Goal: Book appointment/travel/reservation

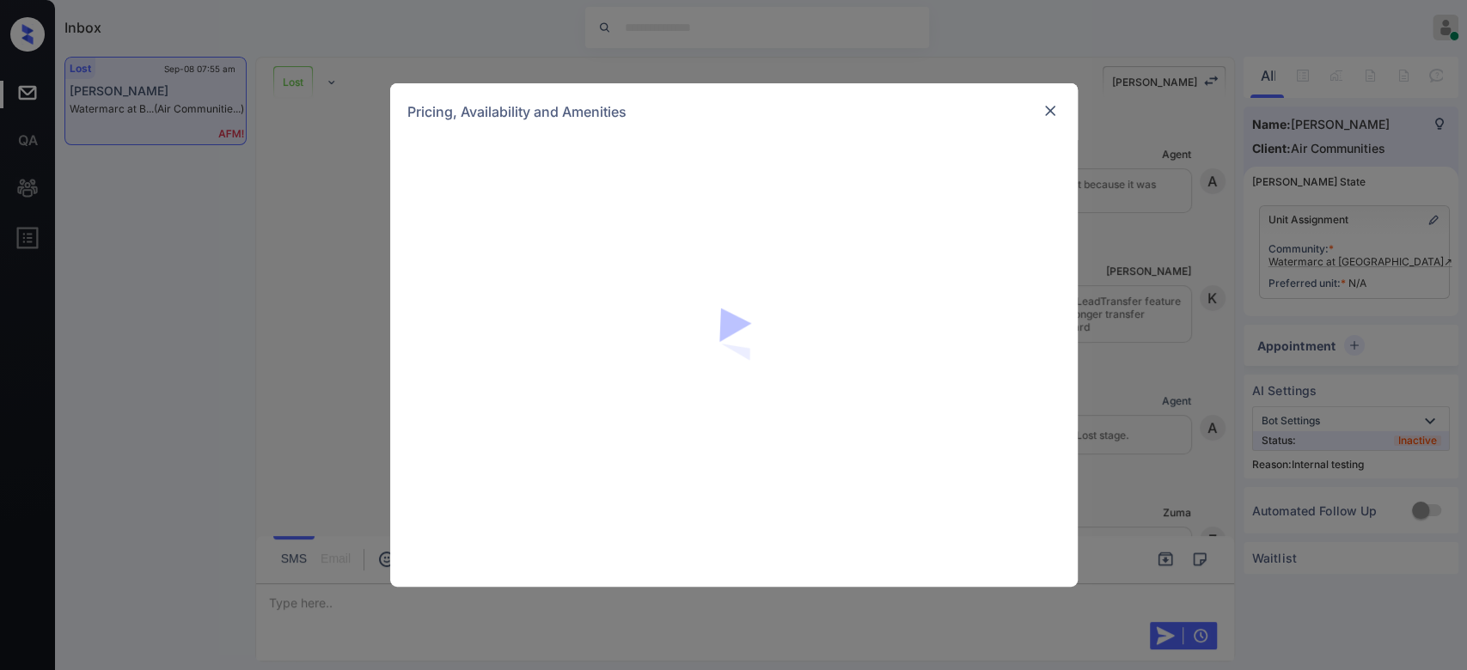
scroll to position [2664, 0]
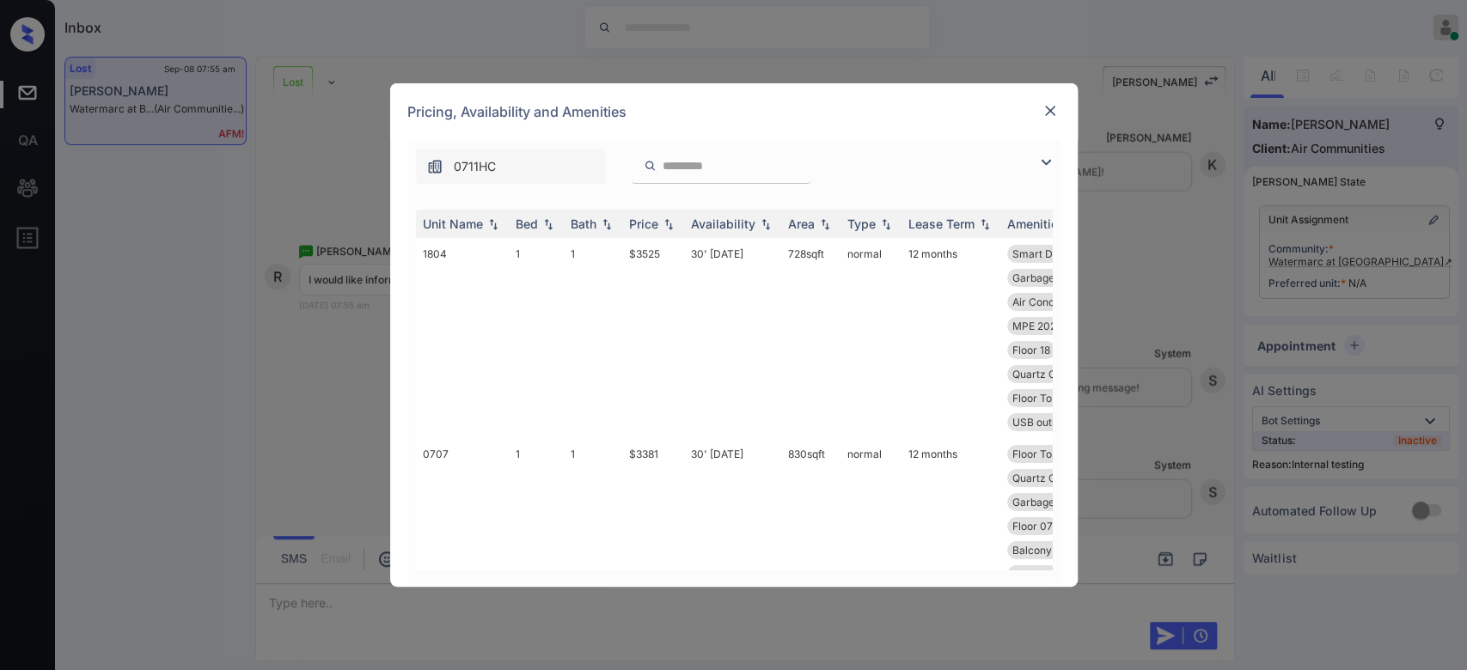
click at [659, 164] on div at bounding box center [650, 166] width 21 height 21
click at [687, 163] on input "search" at bounding box center [731, 166] width 141 height 15
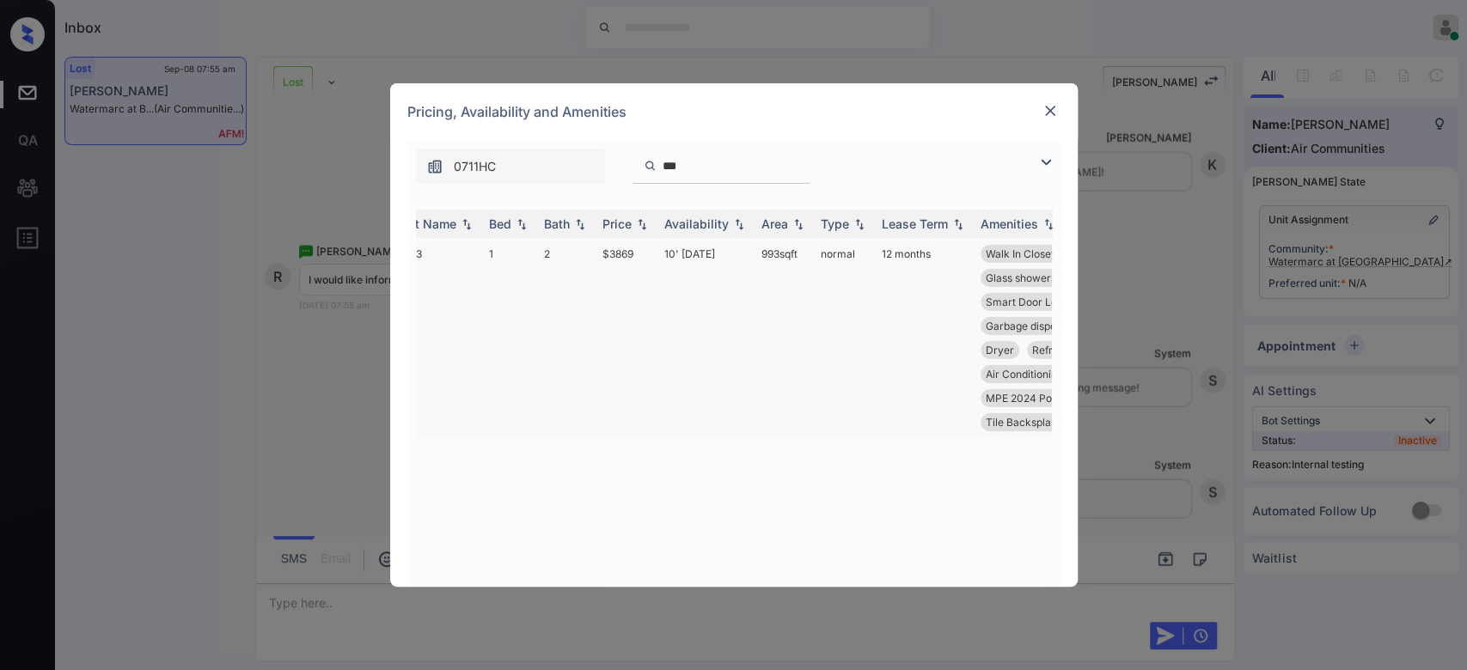
scroll to position [0, 0]
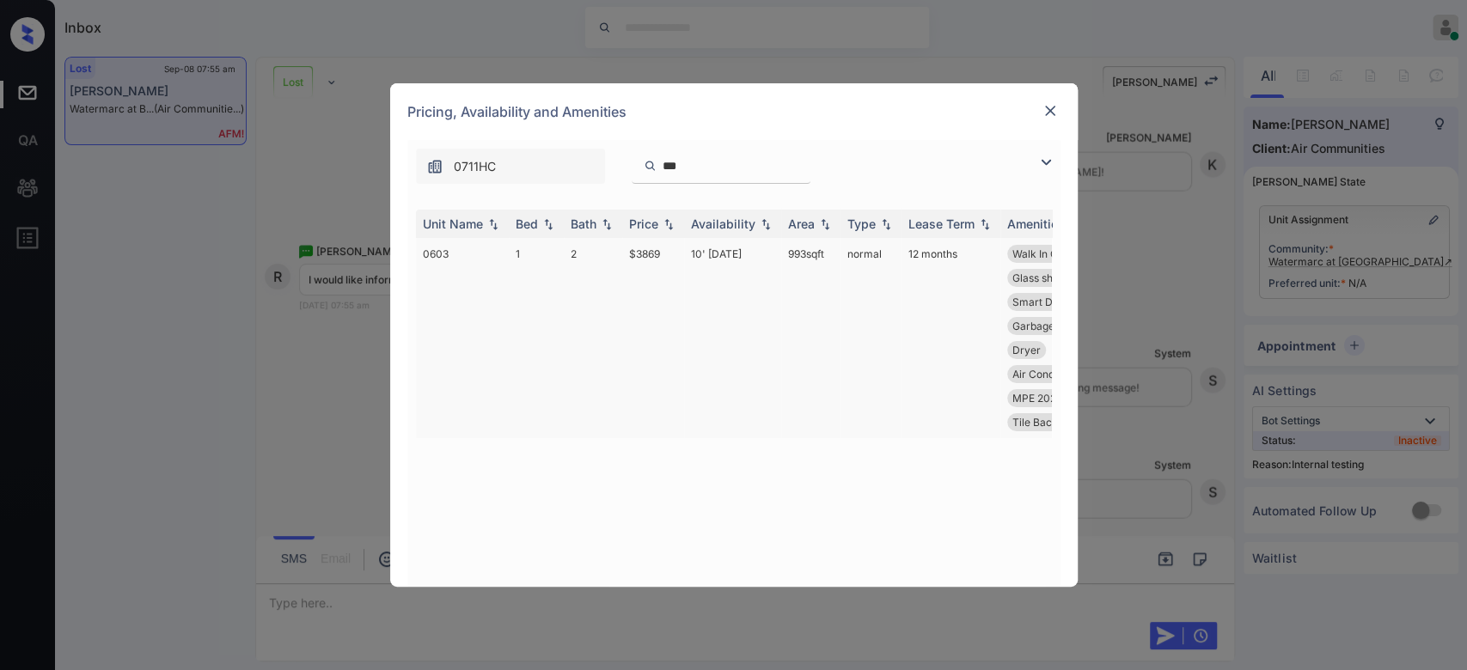
type input "***"
drag, startPoint x: 467, startPoint y: 255, endPoint x: 443, endPoint y: 256, distance: 24.1
click at [443, 256] on td "0603" at bounding box center [462, 338] width 93 height 200
click at [449, 259] on td "0603" at bounding box center [462, 338] width 93 height 200
drag, startPoint x: 453, startPoint y: 254, endPoint x: 405, endPoint y: 257, distance: 48.2
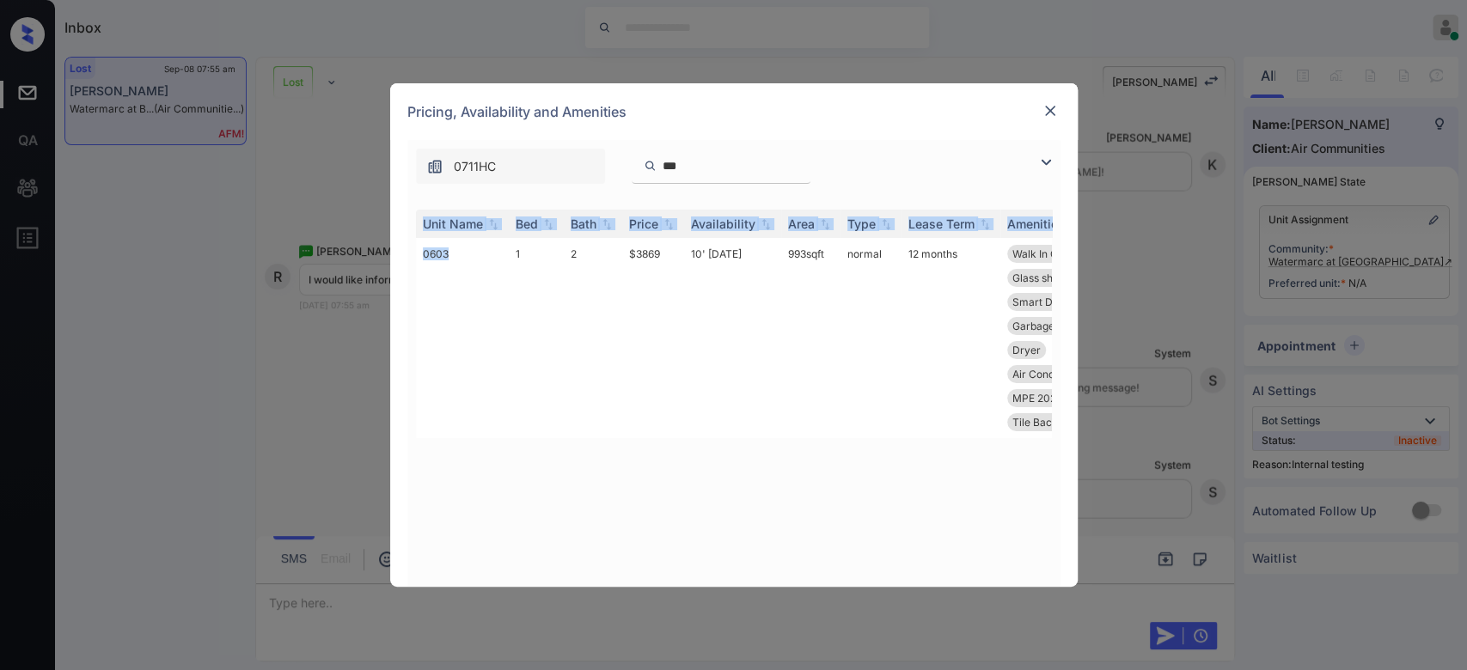
click at [405, 257] on div "**********" at bounding box center [733, 363] width 687 height 447
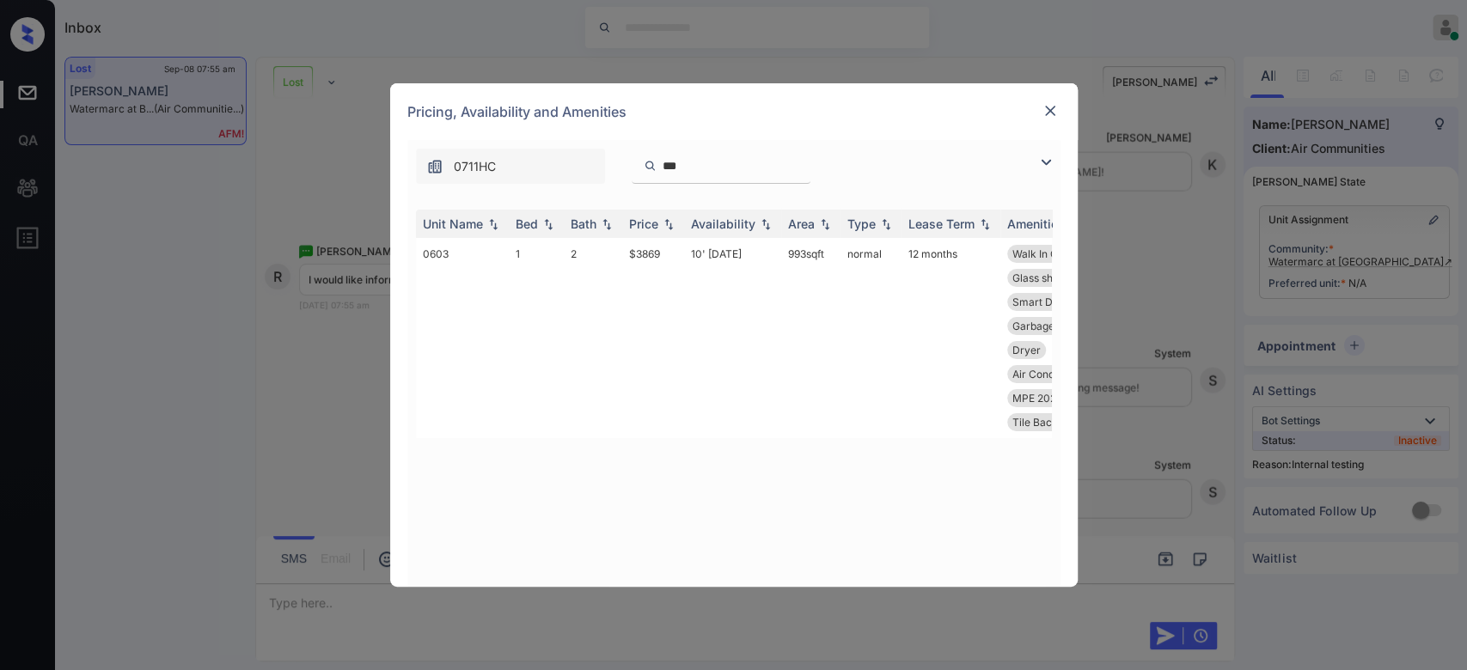
click at [1058, 117] on div at bounding box center [1050, 111] width 21 height 21
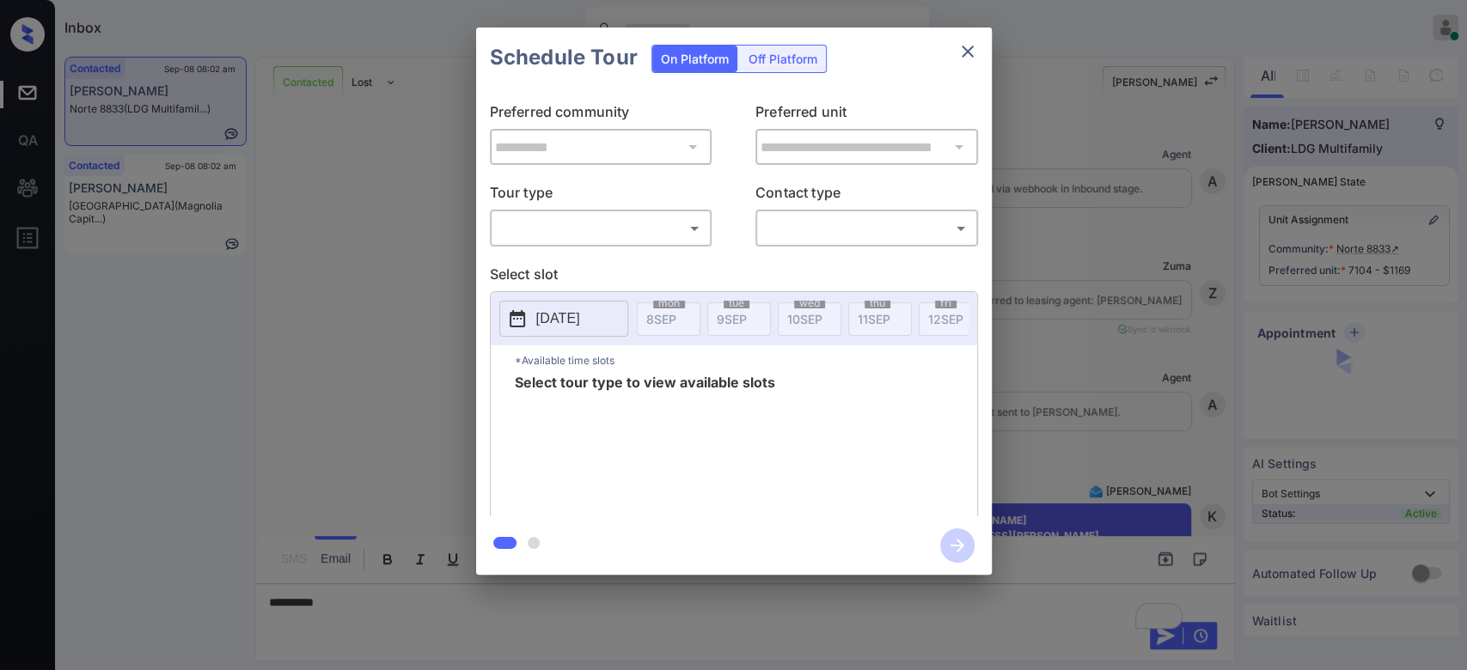
scroll to position [525, 0]
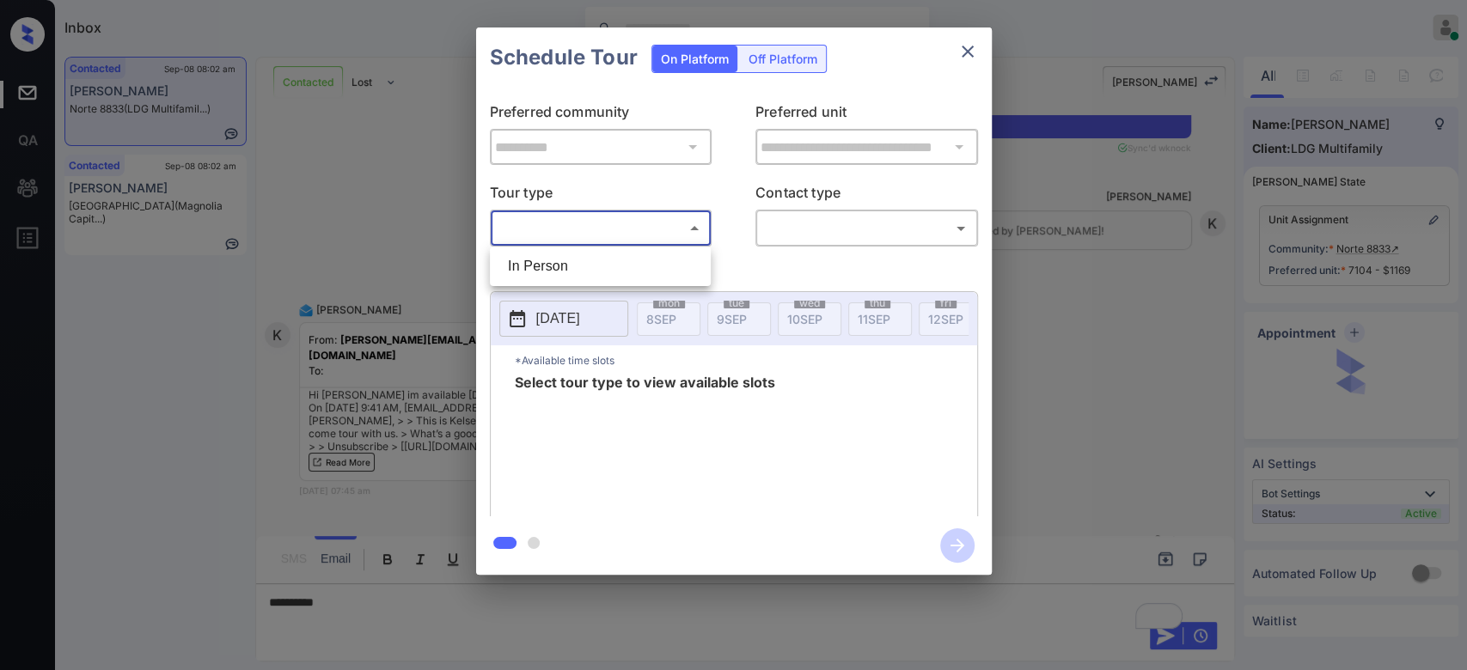
click at [647, 234] on body "Inbox Mukesh Online Set yourself offline Set yourself on break Profile Switch t…" at bounding box center [733, 335] width 1467 height 670
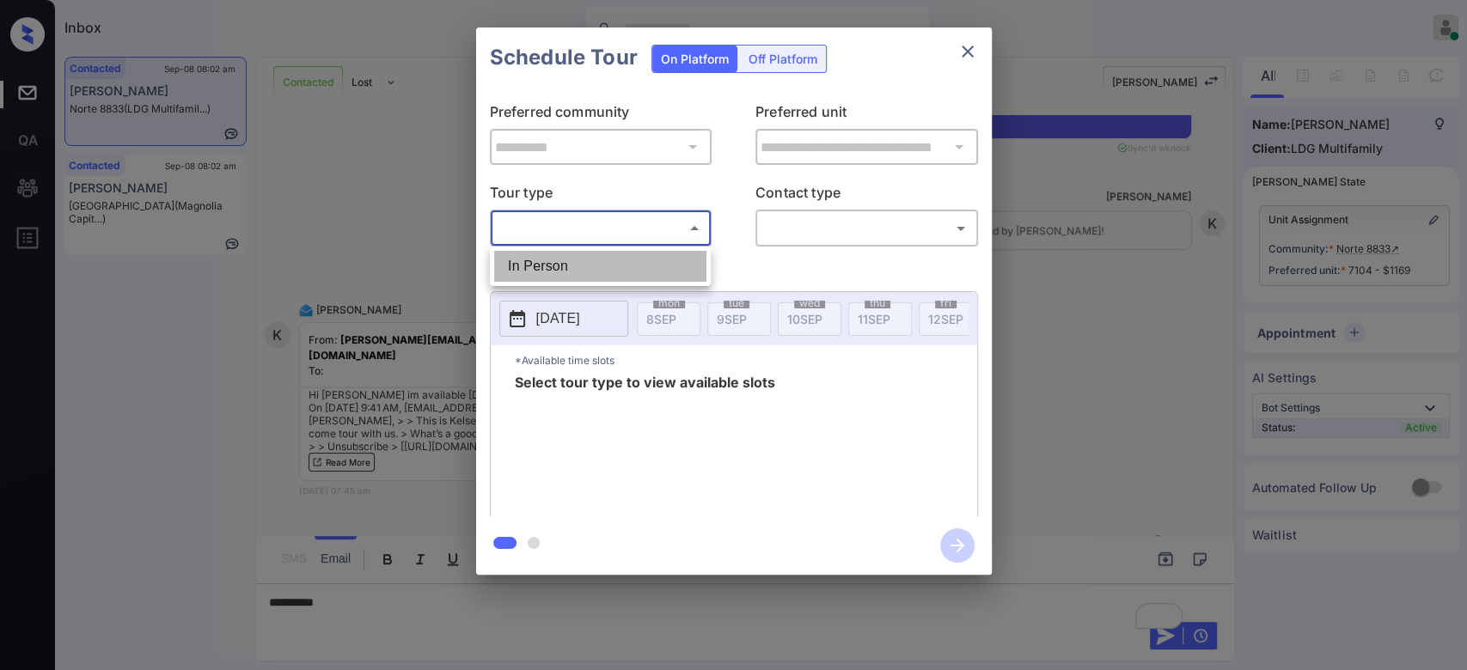
click at [601, 278] on li "In Person" at bounding box center [600, 266] width 212 height 31
type input "********"
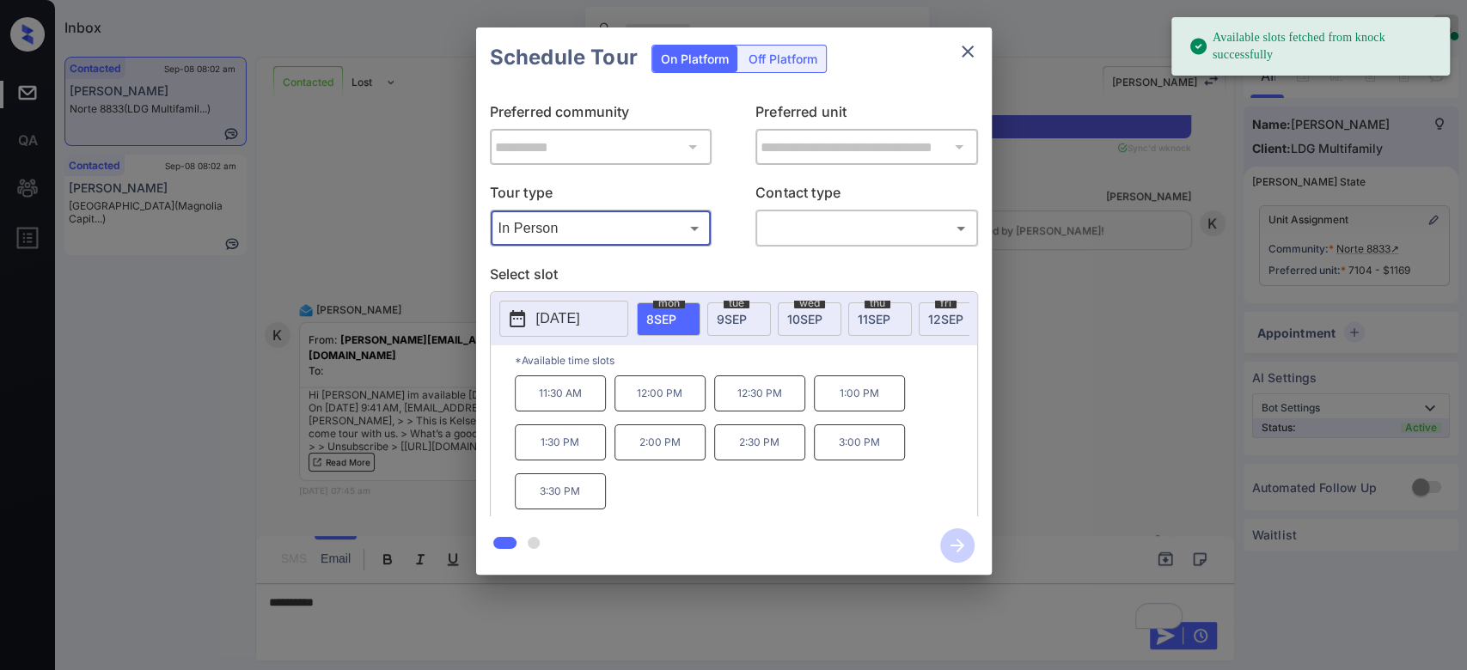
click at [741, 319] on span "[DATE]" at bounding box center [732, 319] width 30 height 15
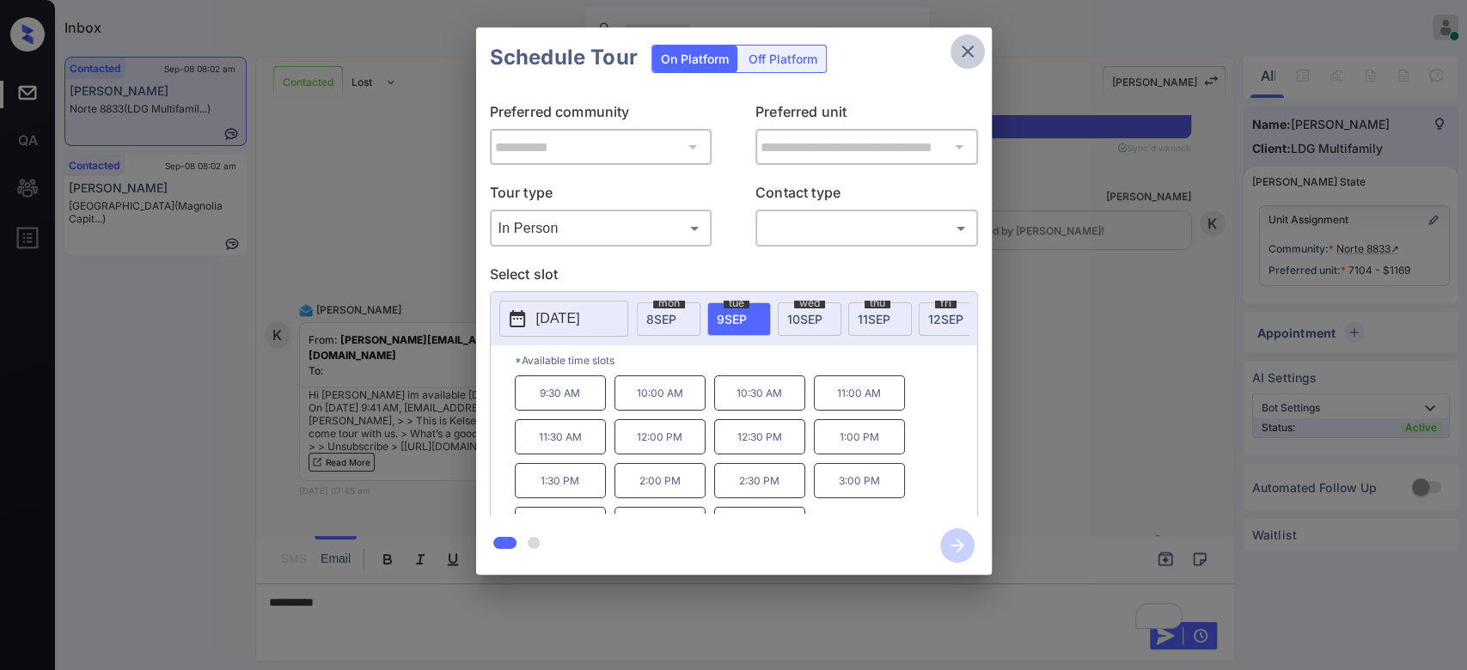
click at [954, 46] on button "close" at bounding box center [967, 51] width 34 height 34
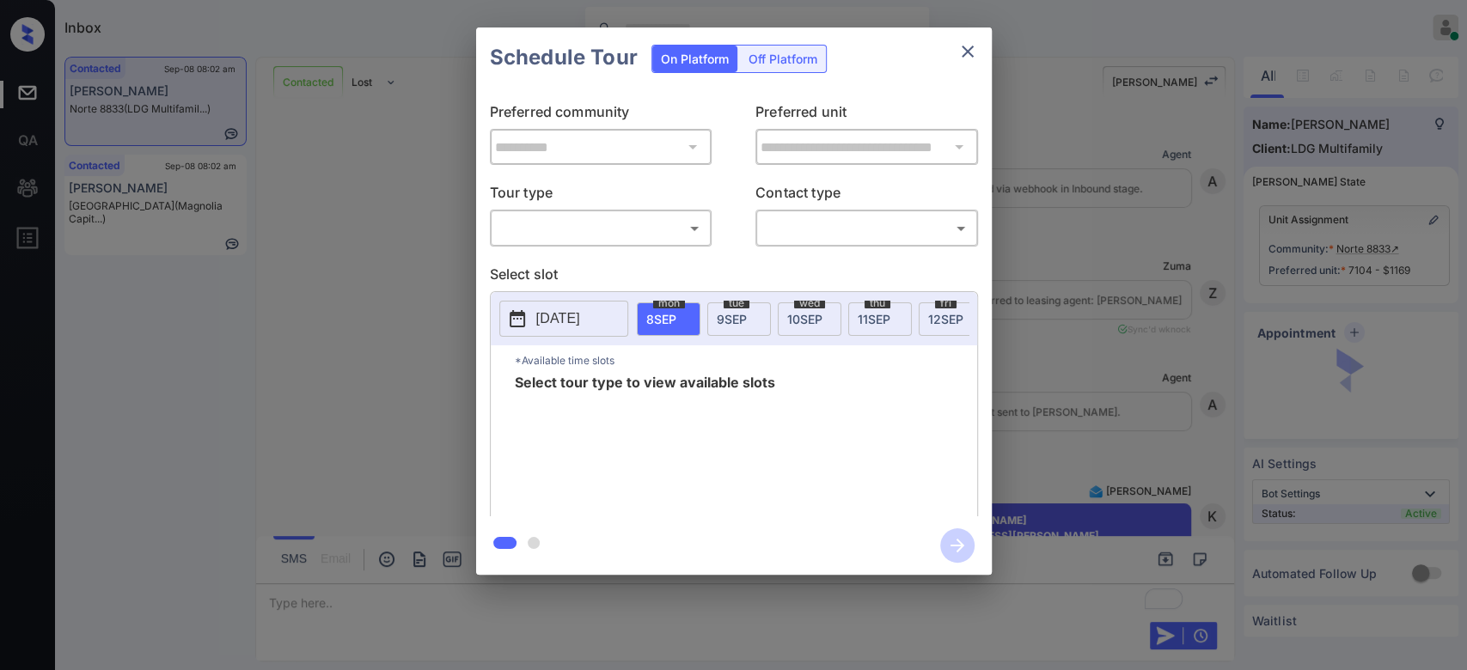
scroll to position [3175, 0]
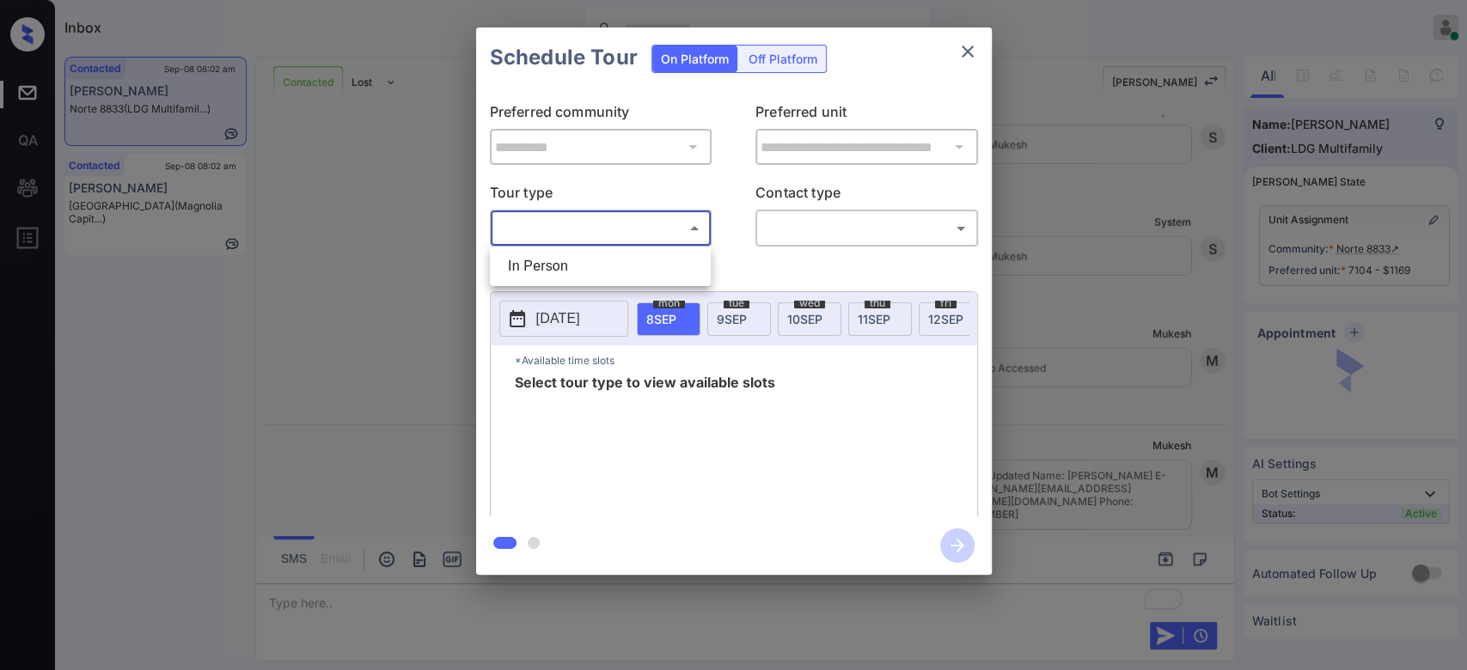
click at [643, 219] on body "Inbox Mukesh Online Set yourself offline Set yourself on break Profile Switch t…" at bounding box center [733, 335] width 1467 height 670
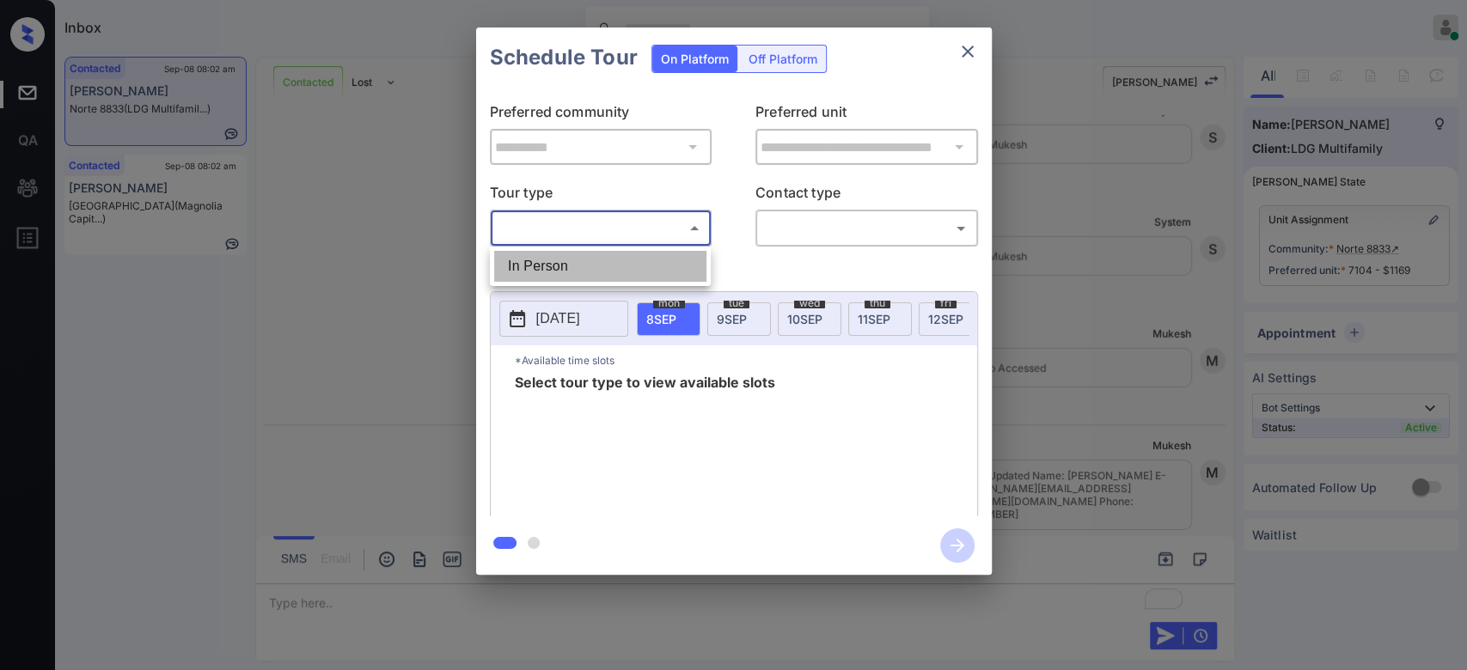
click at [581, 257] on li "In Person" at bounding box center [600, 266] width 212 height 31
type input "********"
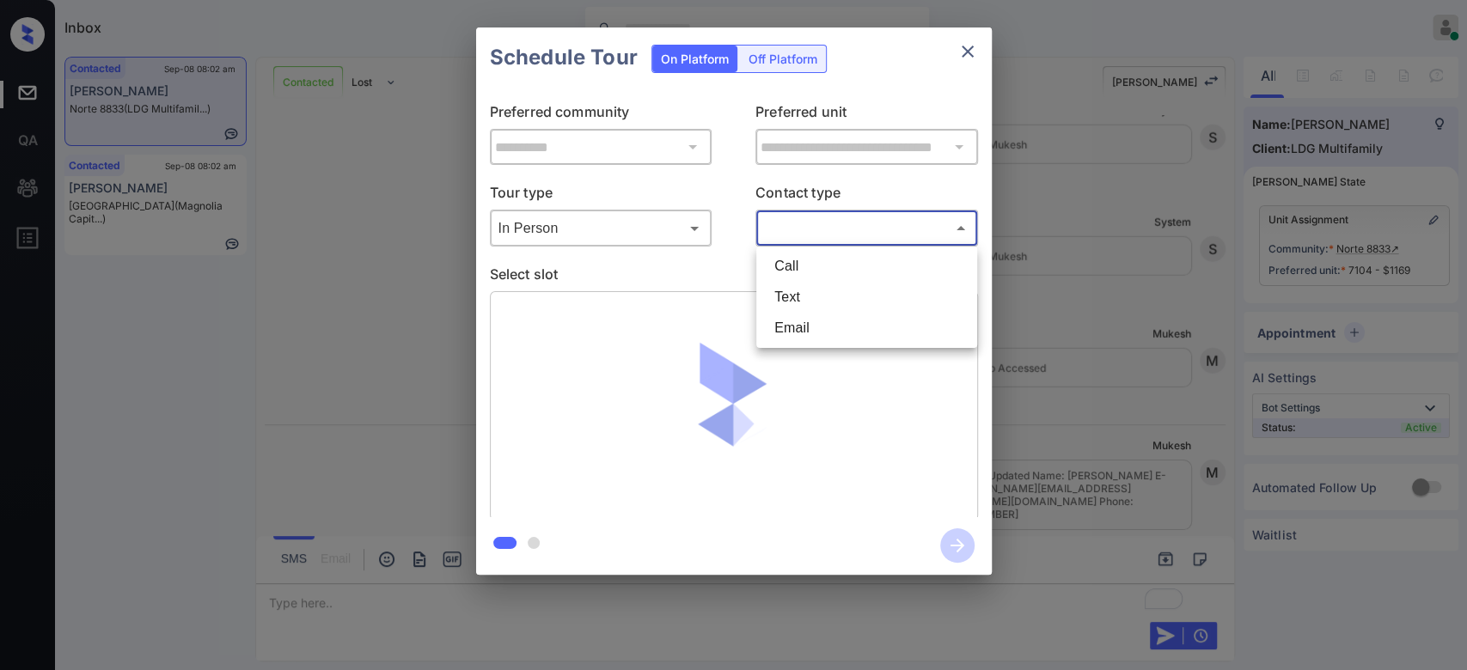
click at [870, 235] on body "Inbox Mukesh Online Set yourself offline Set yourself on break Profile Switch t…" at bounding box center [733, 335] width 1467 height 670
click at [808, 295] on li "Text" at bounding box center [866, 297] width 212 height 31
type input "****"
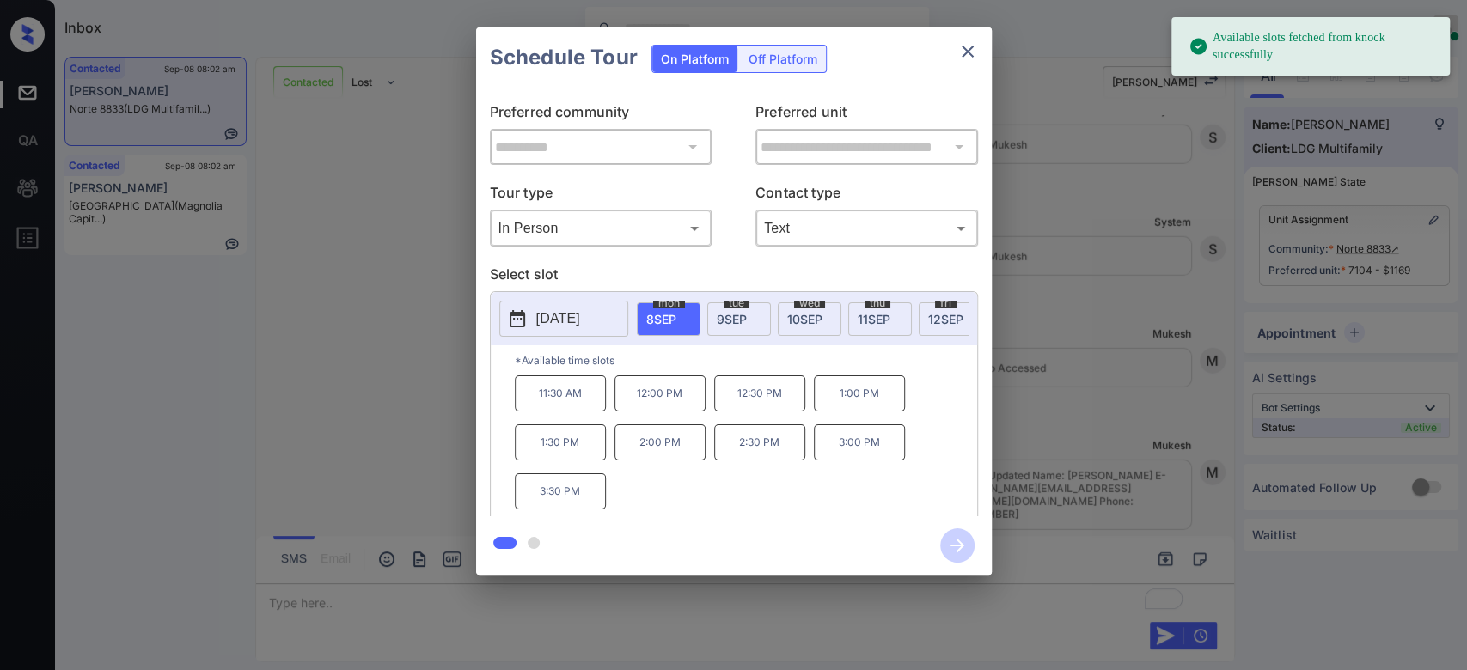
click at [744, 317] on span "9 SEP" at bounding box center [732, 319] width 30 height 15
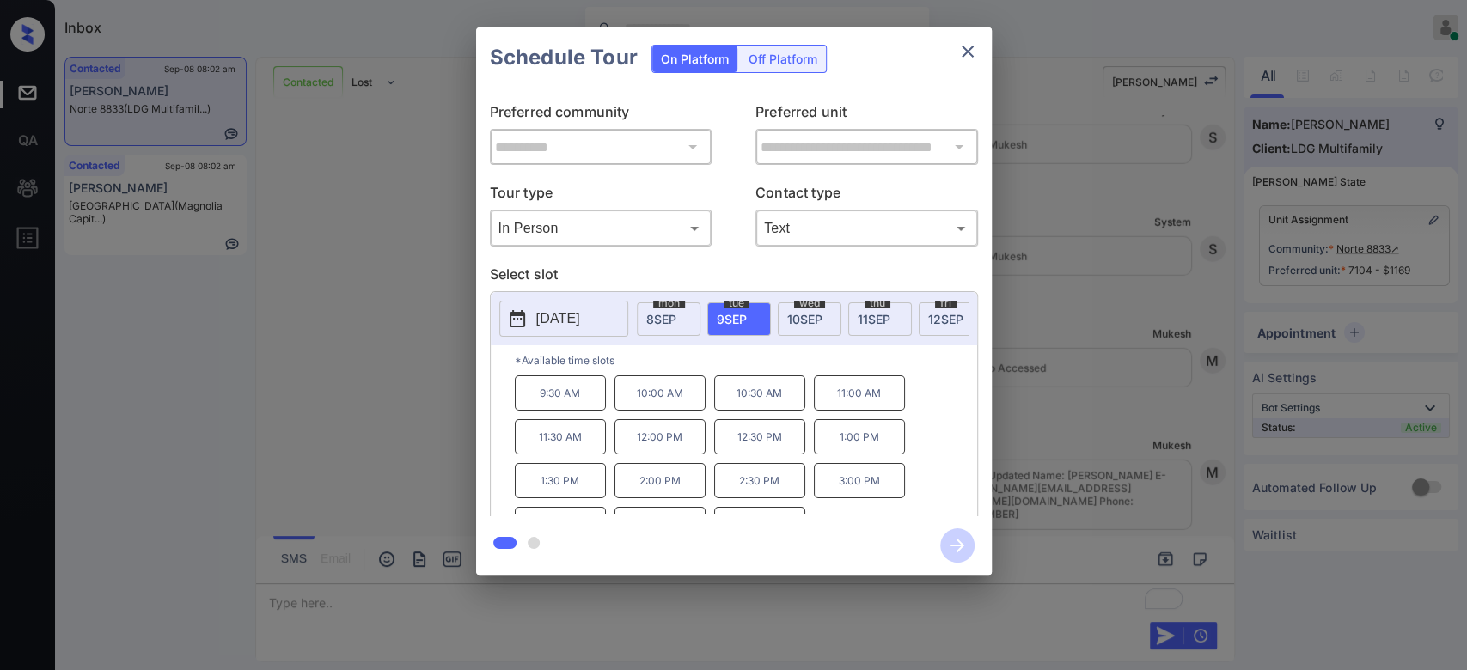
click at [859, 411] on p "11:00 AM" at bounding box center [859, 392] width 91 height 35
click at [953, 549] on icon "button" at bounding box center [957, 545] width 34 height 34
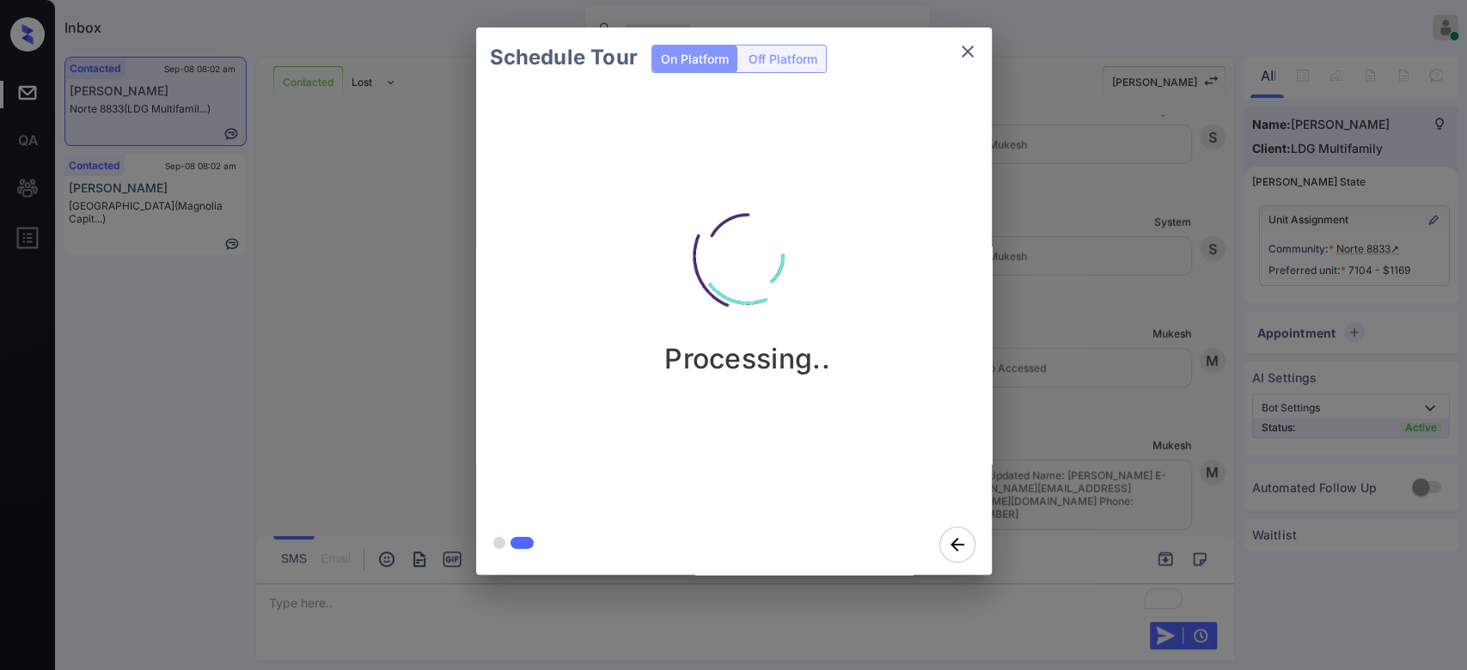
click at [1075, 217] on div "Schedule Tour On Platform Off Platform Processing.." at bounding box center [733, 301] width 1467 height 602
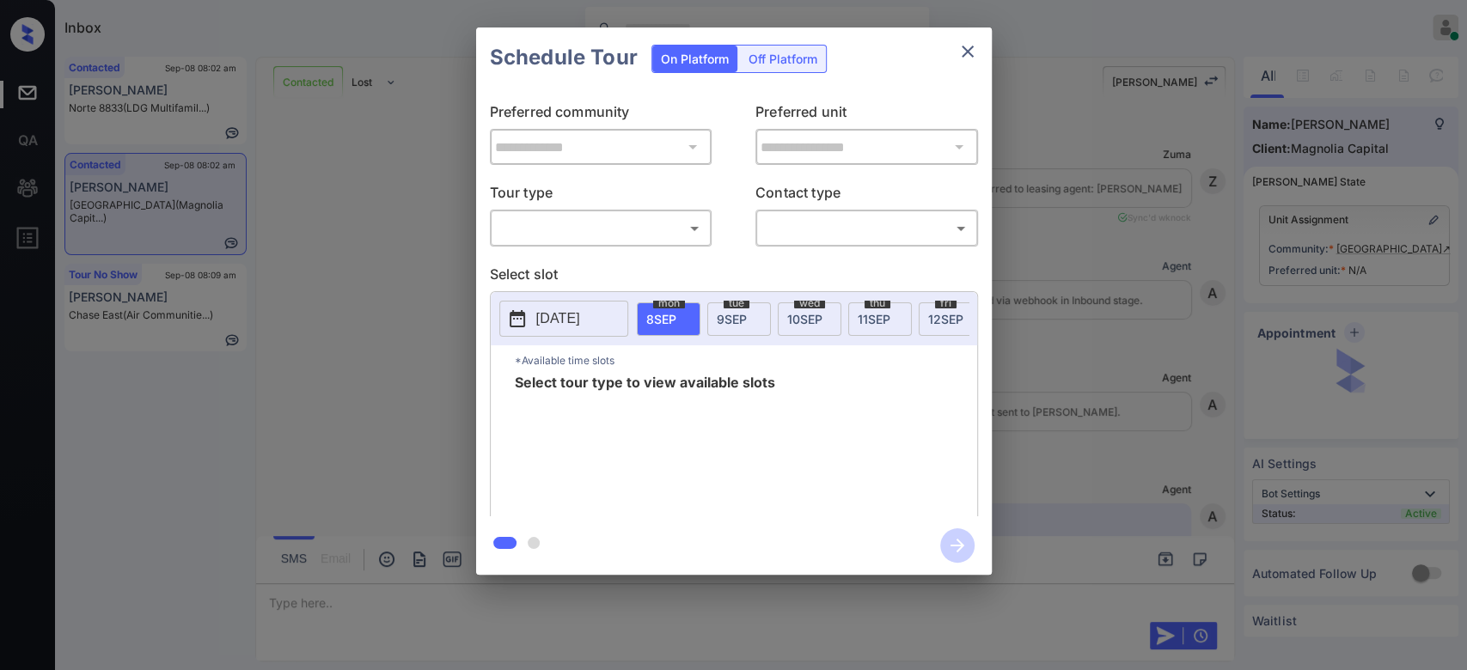
scroll to position [750, 0]
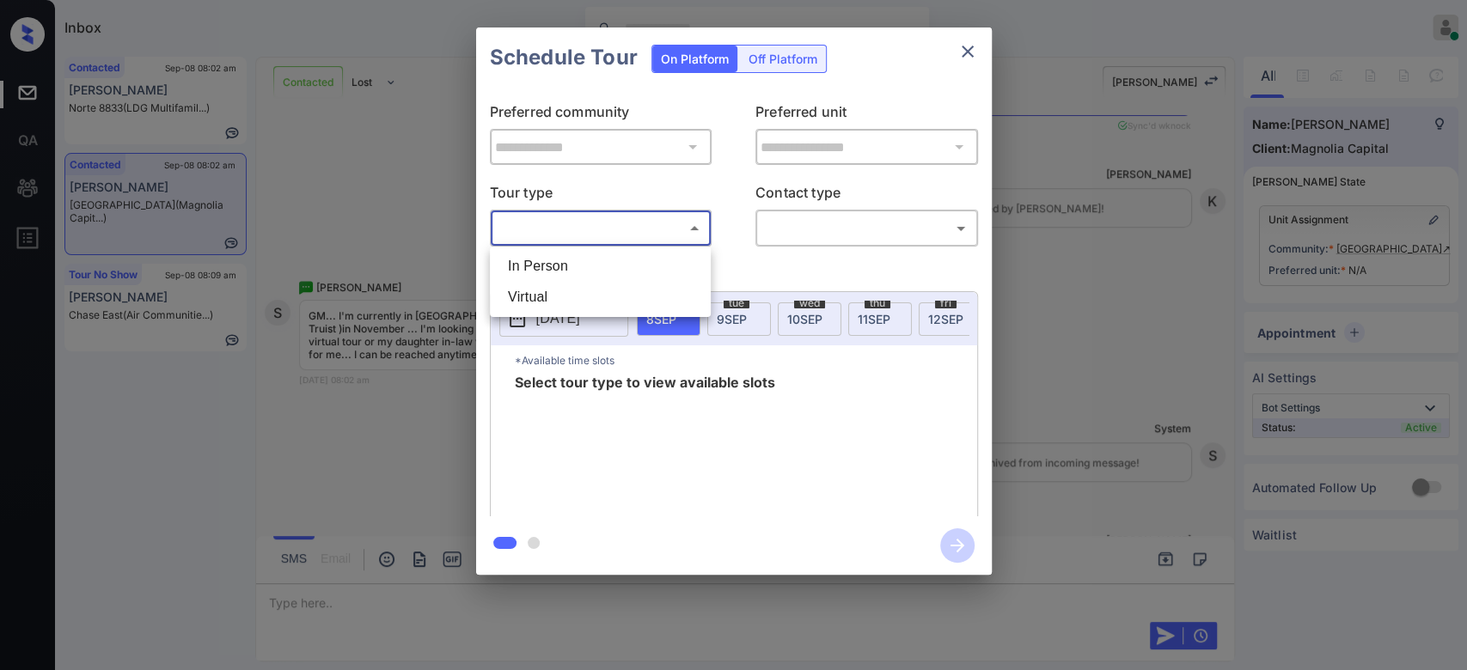
click at [589, 224] on body "Inbox Mukesh Online Set yourself offline Set yourself on break Profile Switch t…" at bounding box center [733, 335] width 1467 height 670
click at [562, 293] on li "Virtual" at bounding box center [600, 297] width 212 height 31
type input "*******"
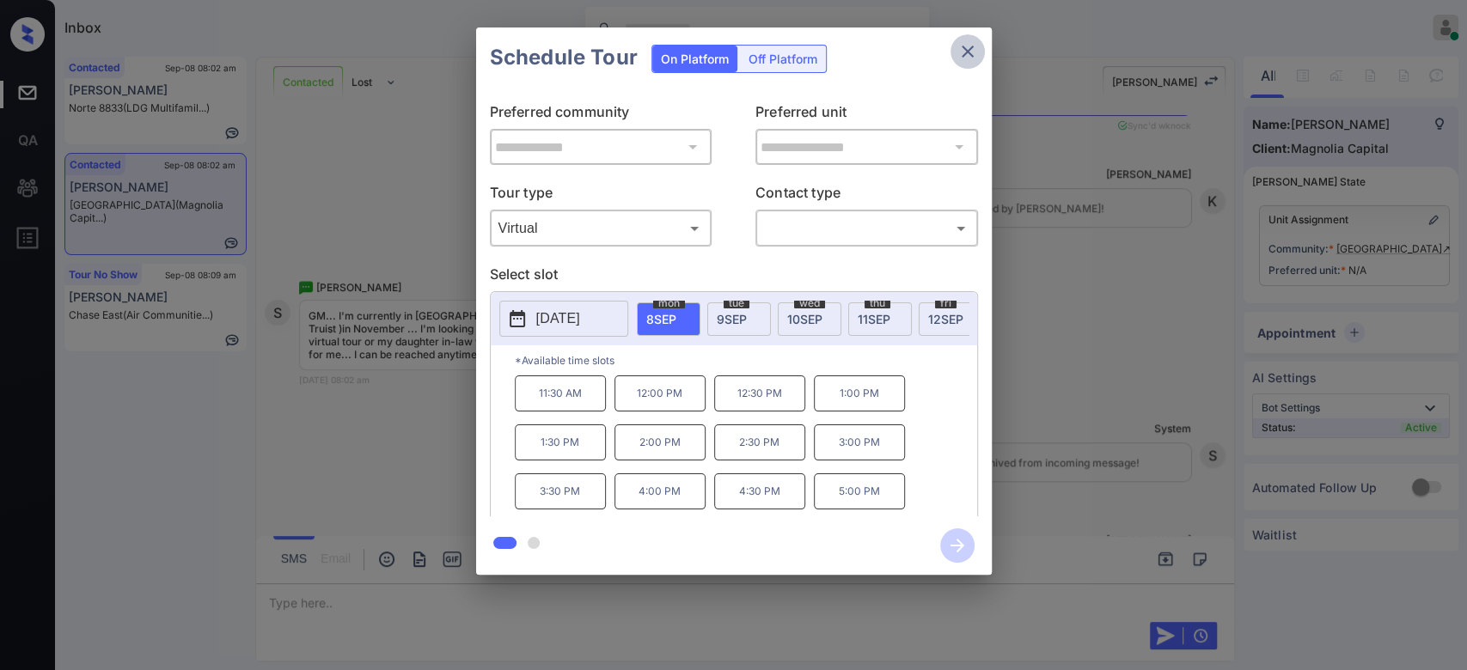
click at [961, 55] on icon "close" at bounding box center [967, 51] width 21 height 21
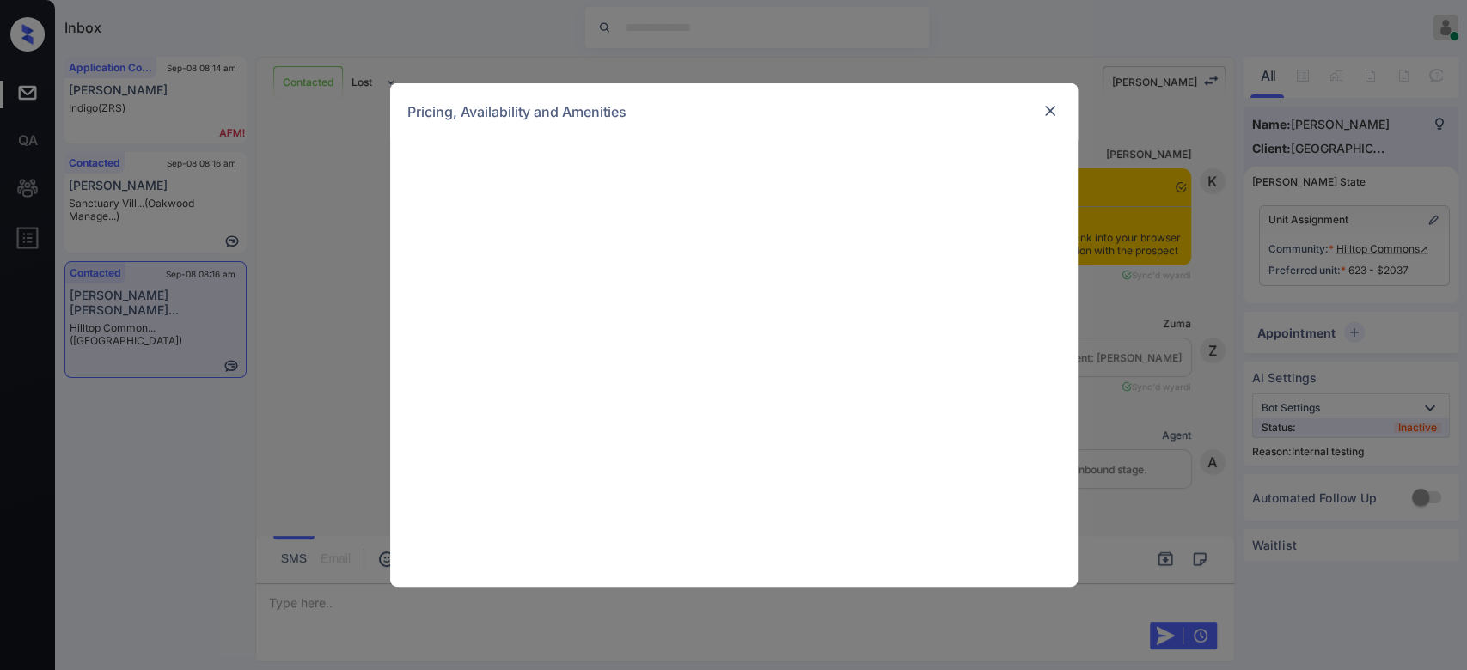
scroll to position [12956, 0]
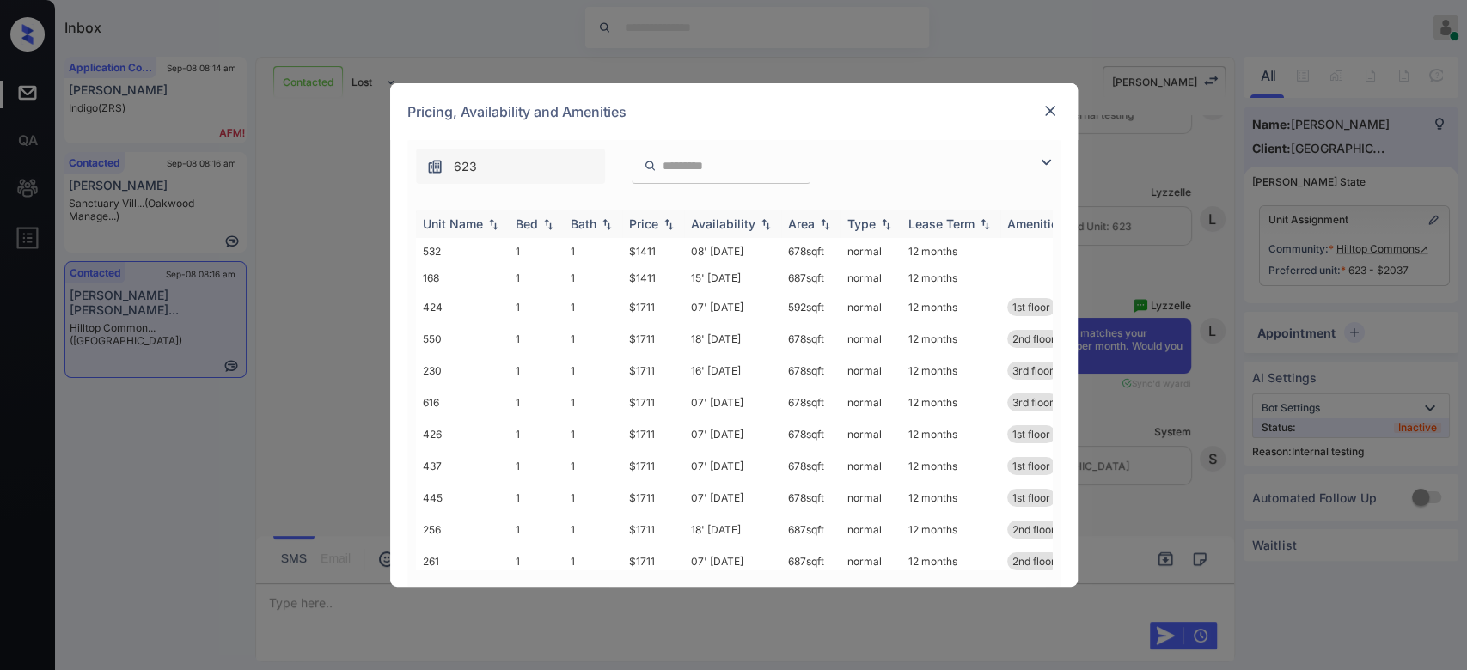
click at [632, 226] on div "Price" at bounding box center [643, 224] width 29 height 15
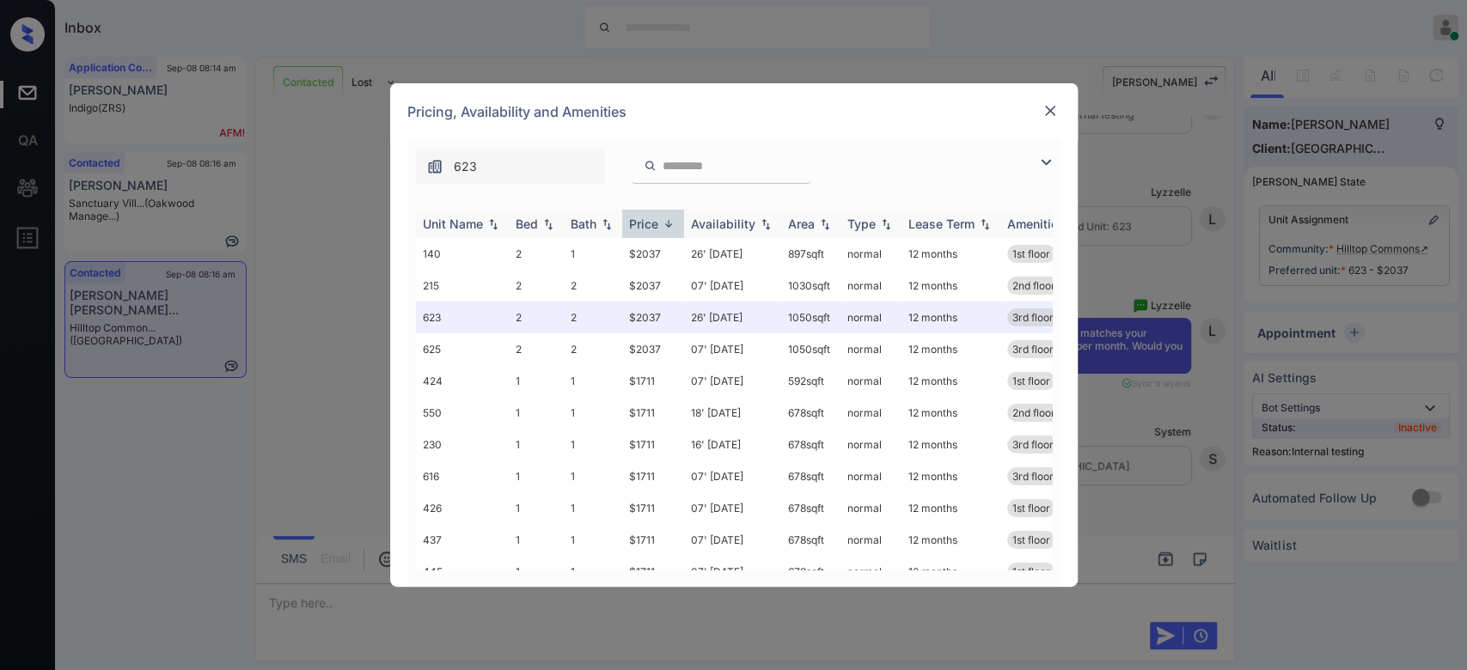
click at [632, 226] on div "Price" at bounding box center [643, 224] width 29 height 15
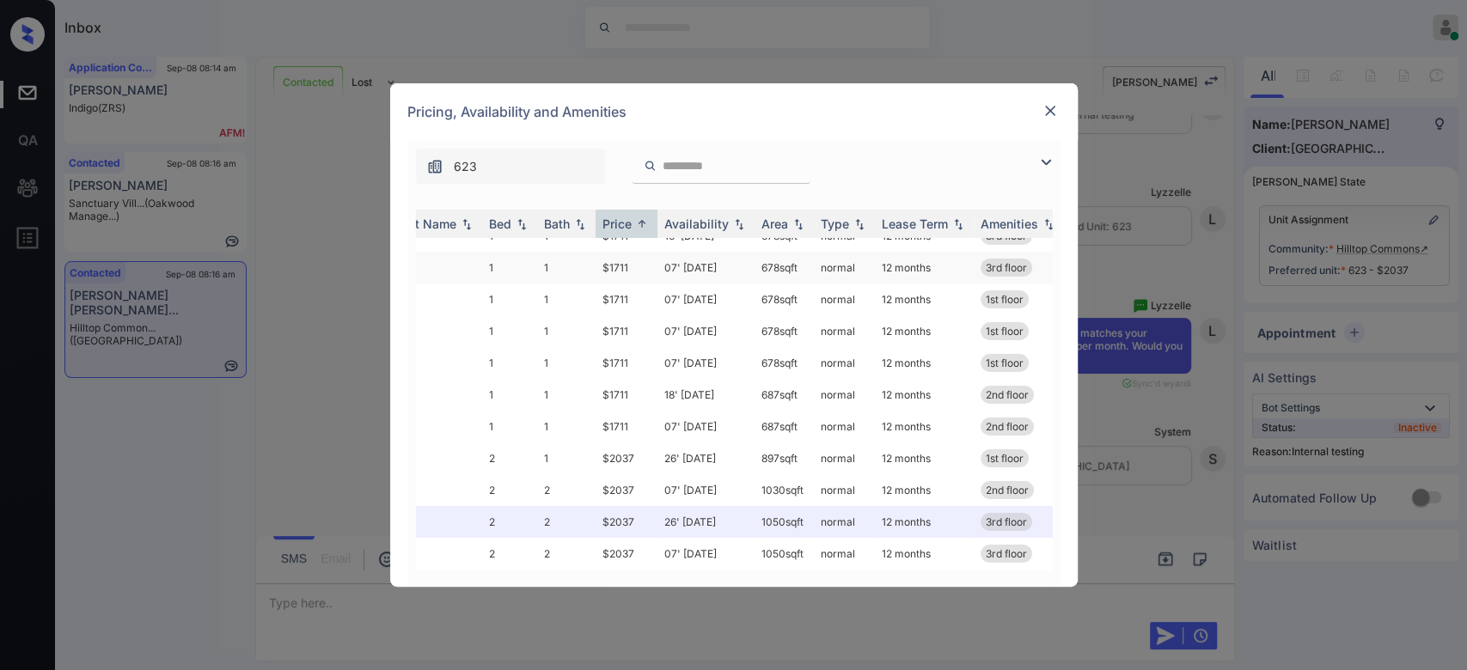
scroll to position [151, 0]
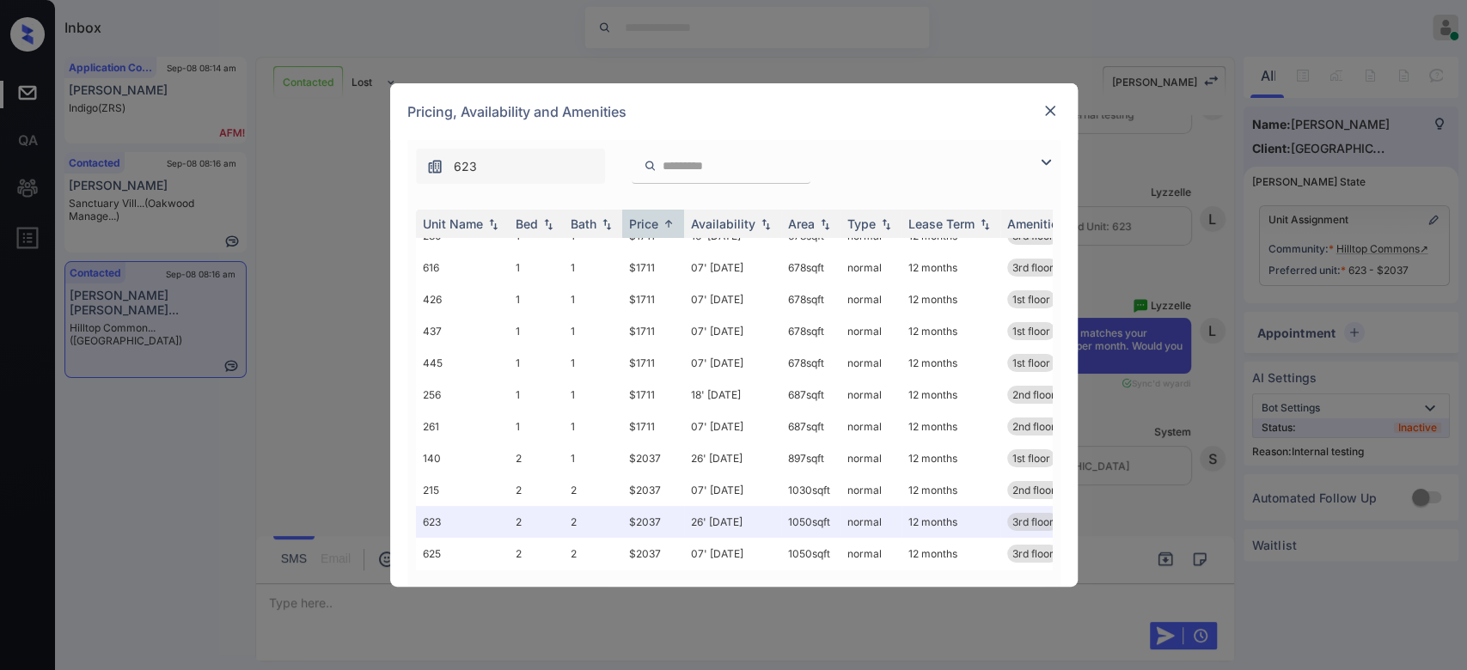
click at [1055, 117] on img at bounding box center [1049, 110] width 17 height 17
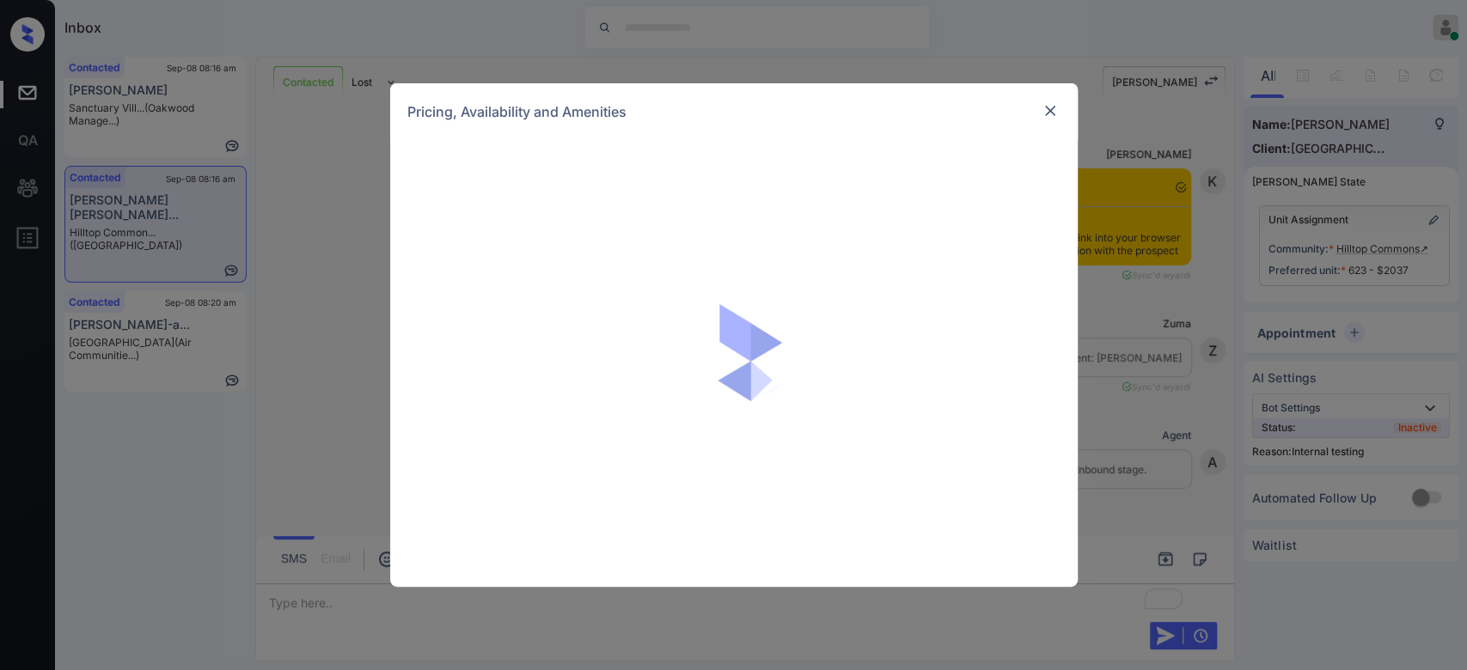
scroll to position [13773, 0]
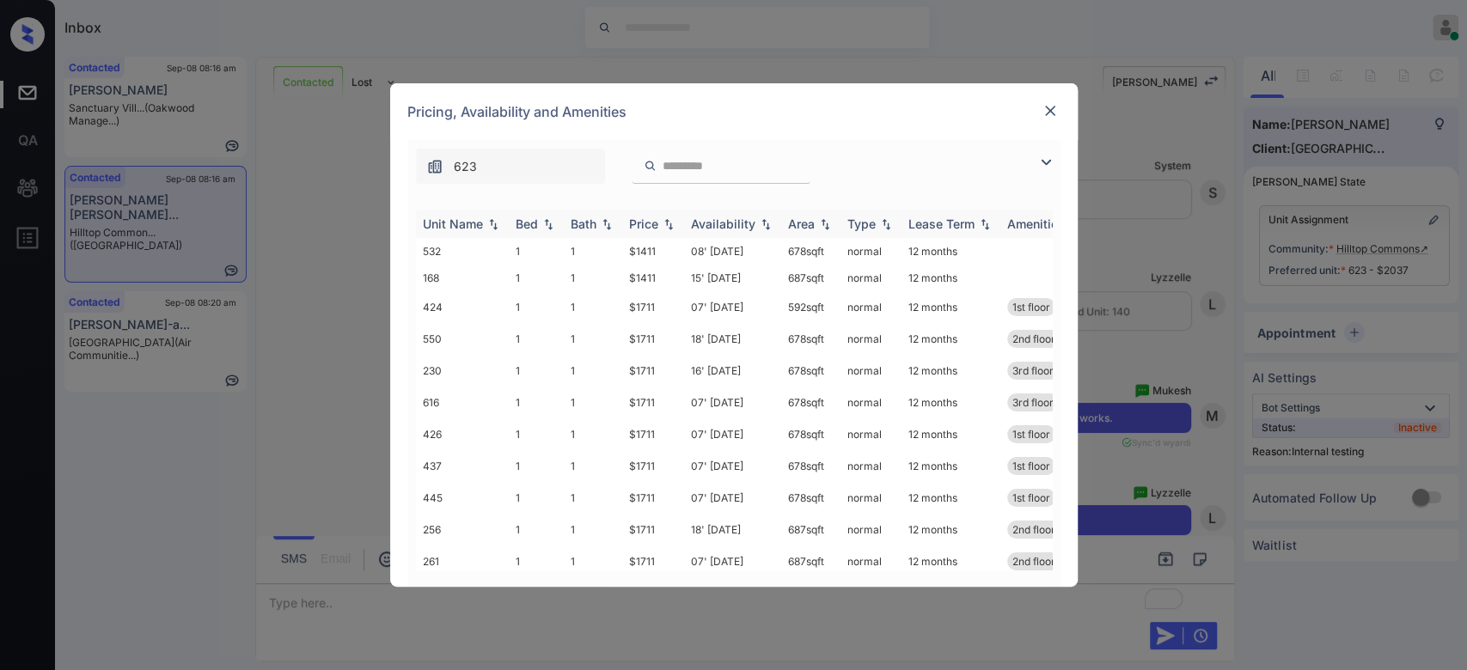
click at [652, 221] on div "Price" at bounding box center [643, 224] width 29 height 15
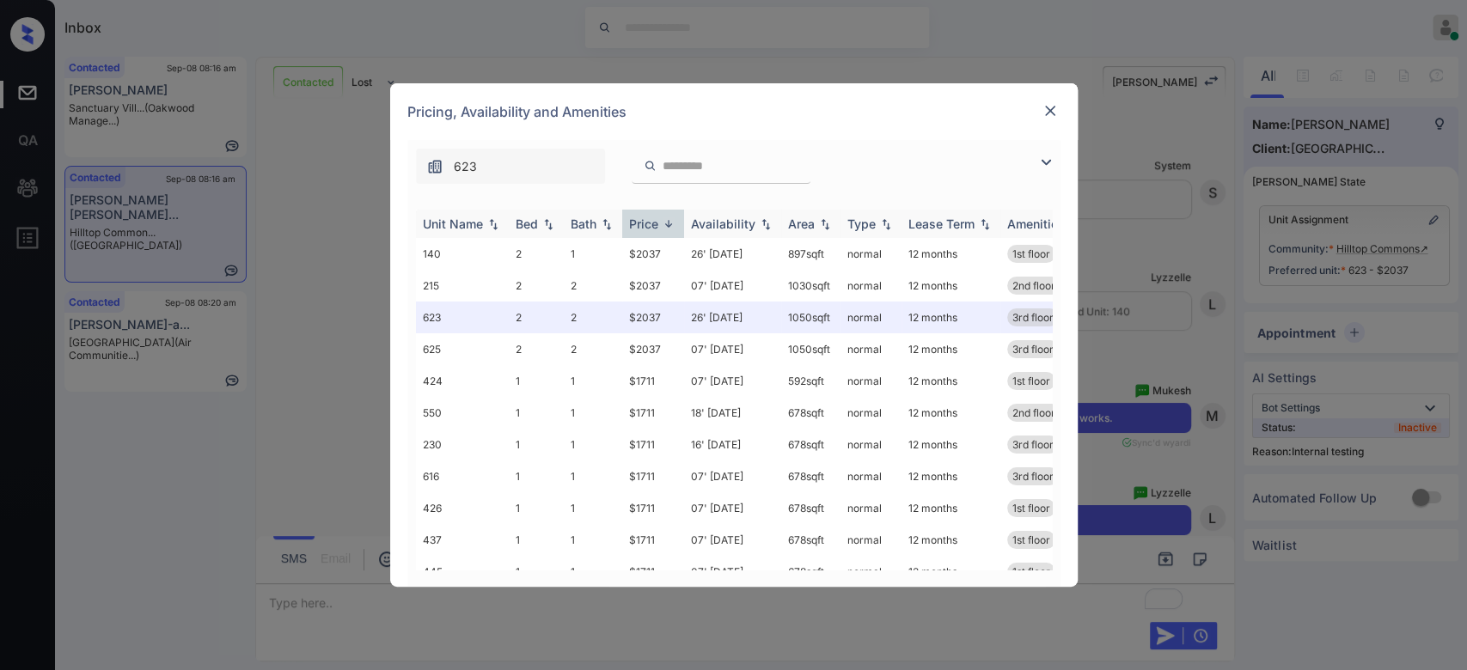
click at [652, 221] on div "Price" at bounding box center [643, 224] width 29 height 15
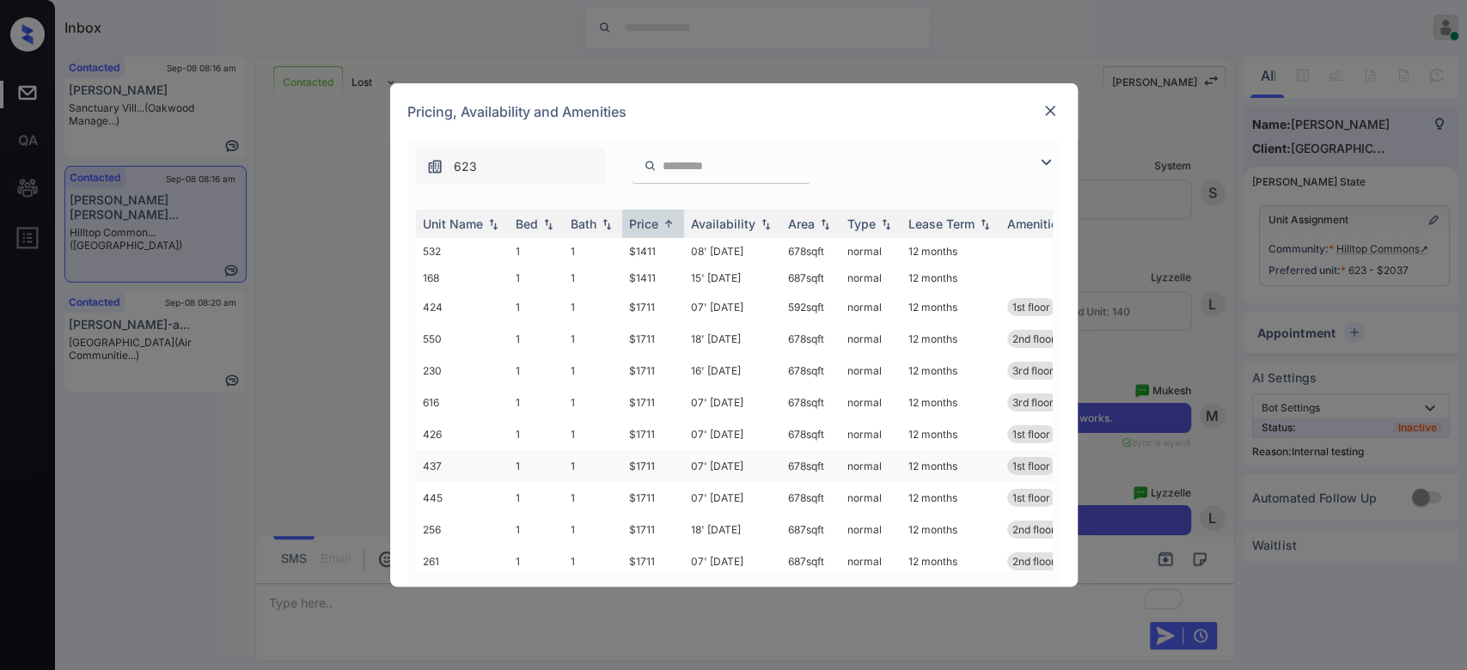
scroll to position [151, 0]
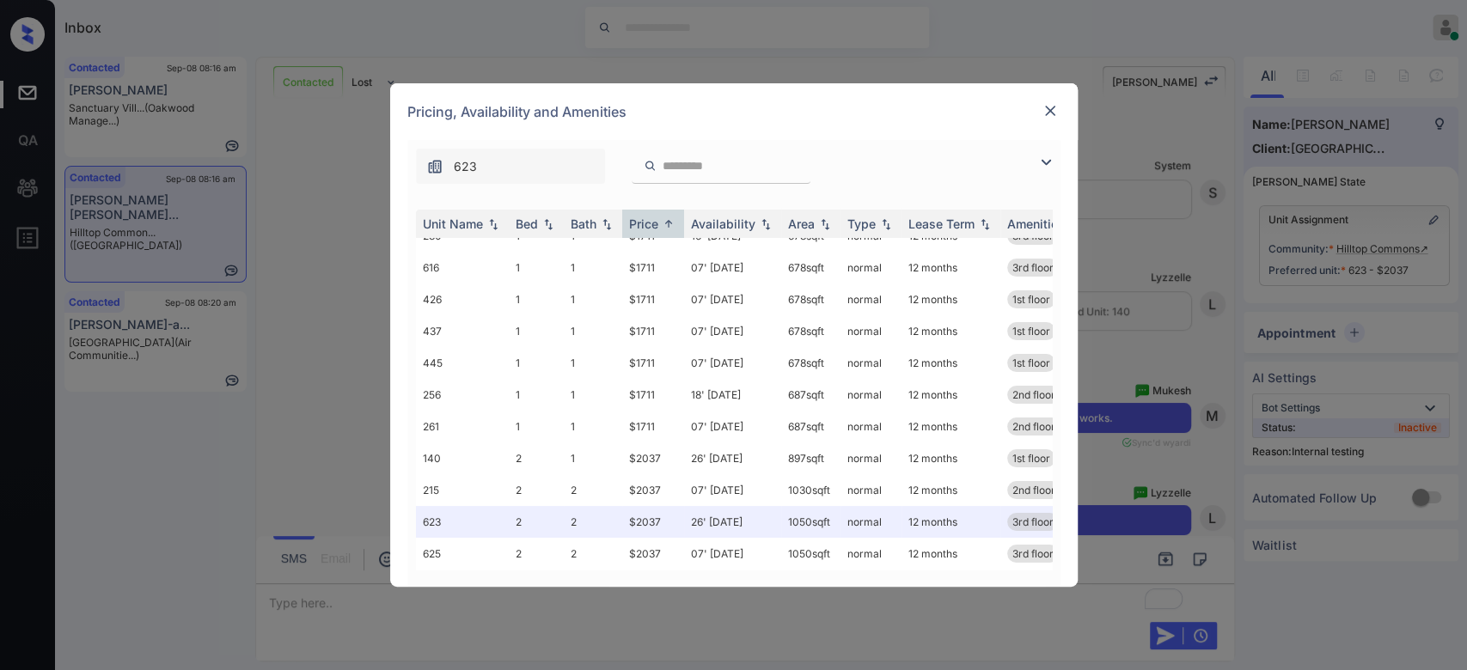
click at [1051, 101] on div at bounding box center [1050, 111] width 21 height 21
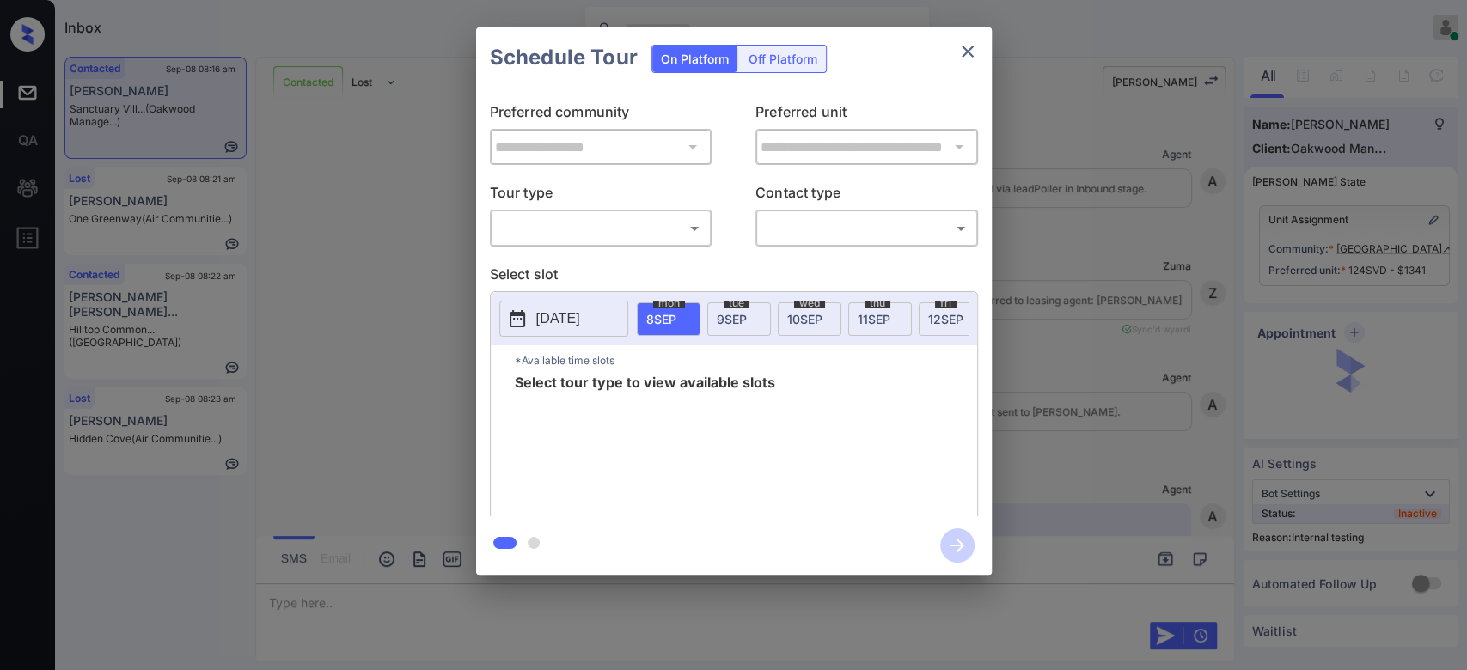
scroll to position [2967, 0]
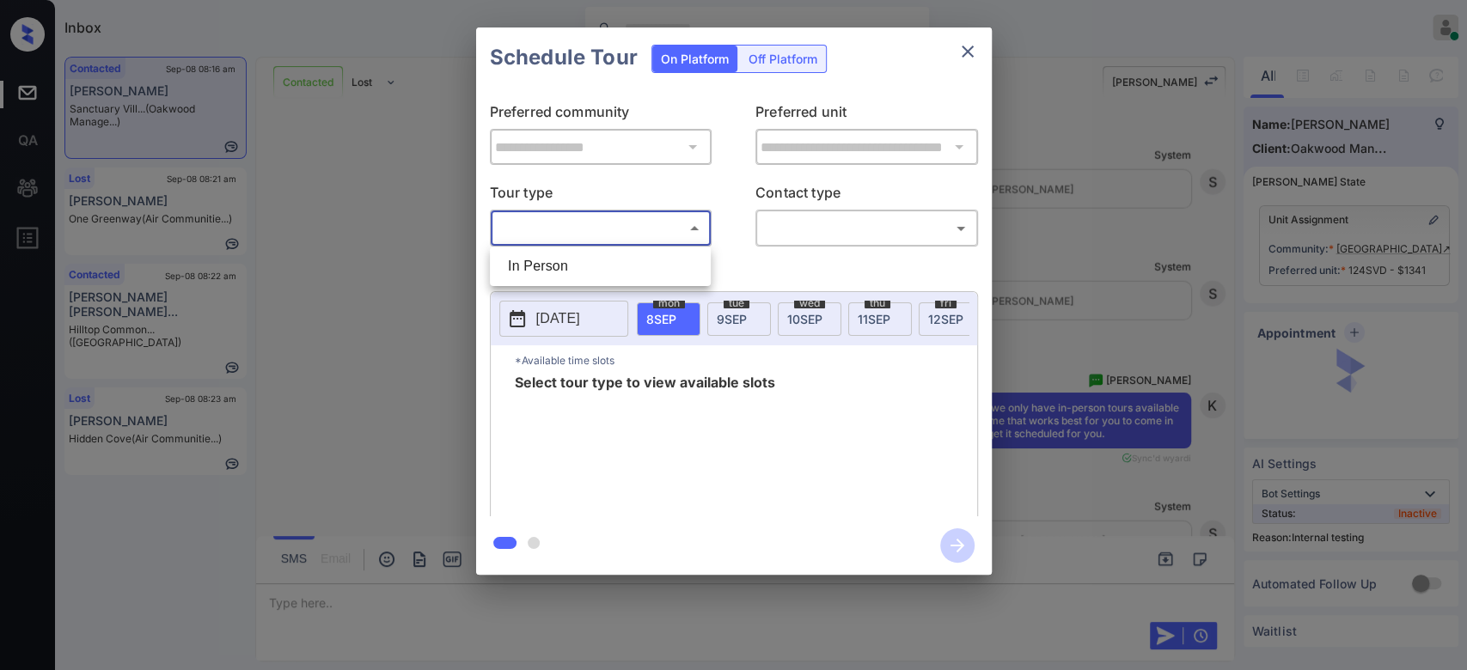
click at [661, 235] on body "Inbox Mukesh Online Set yourself offline Set yourself on break Profile Switch t…" at bounding box center [733, 335] width 1467 height 670
click at [1217, 113] on div at bounding box center [733, 335] width 1467 height 670
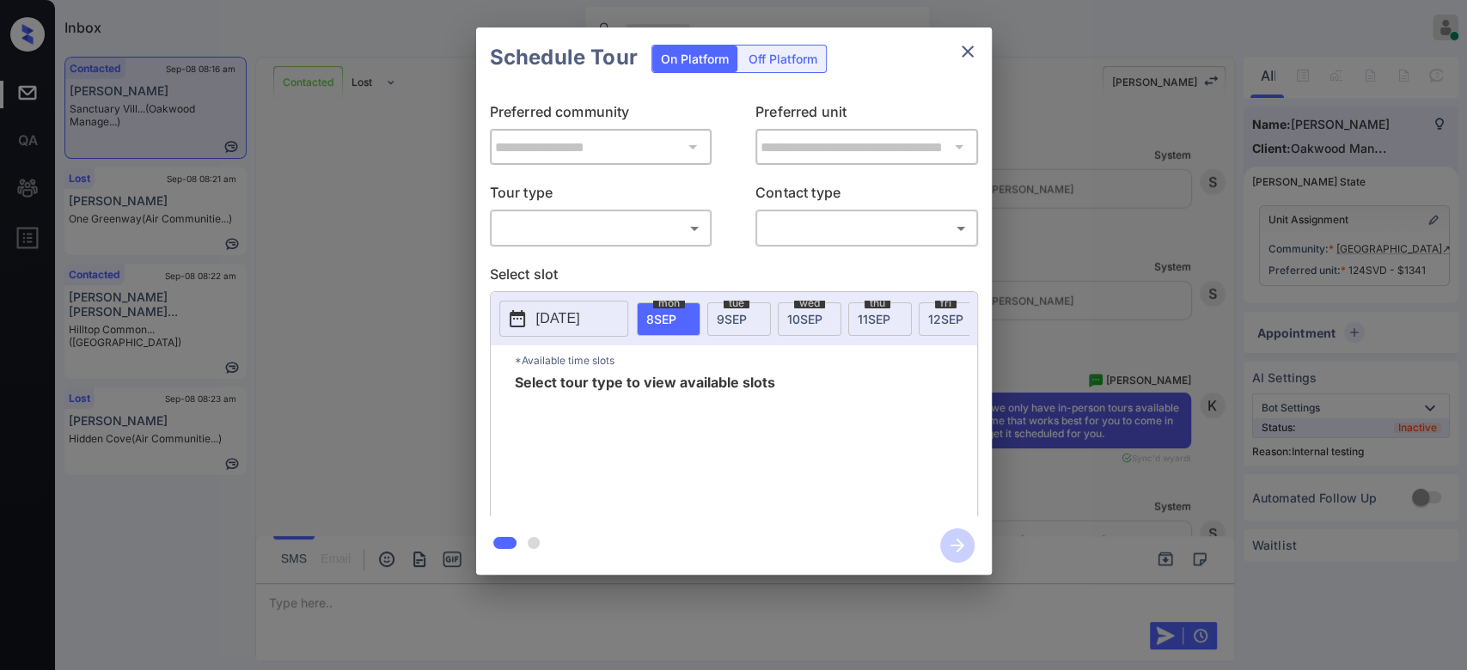
click at [1065, 169] on div "**********" at bounding box center [733, 301] width 1467 height 602
